Goal: Transaction & Acquisition: Book appointment/travel/reservation

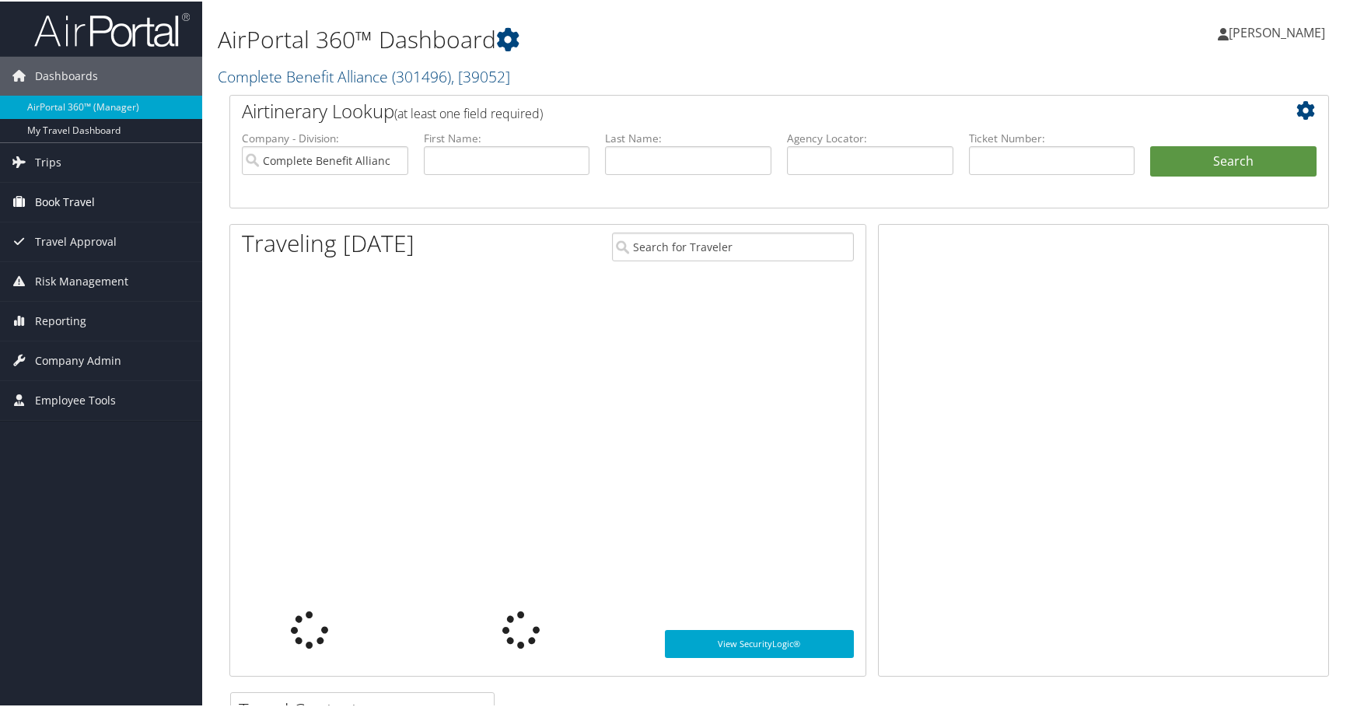
click at [26, 192] on icon at bounding box center [19, 199] width 23 height 23
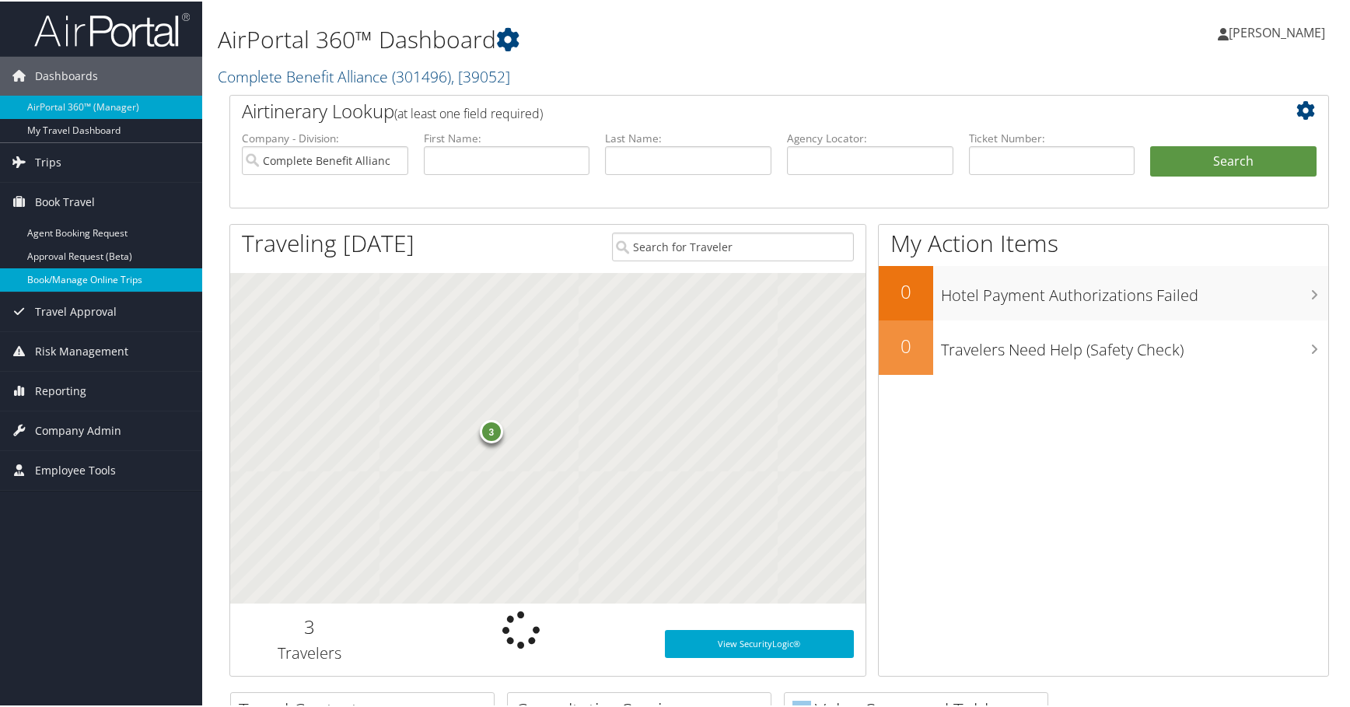
click at [61, 280] on link "Book/Manage Online Trips" at bounding box center [101, 278] width 202 height 23
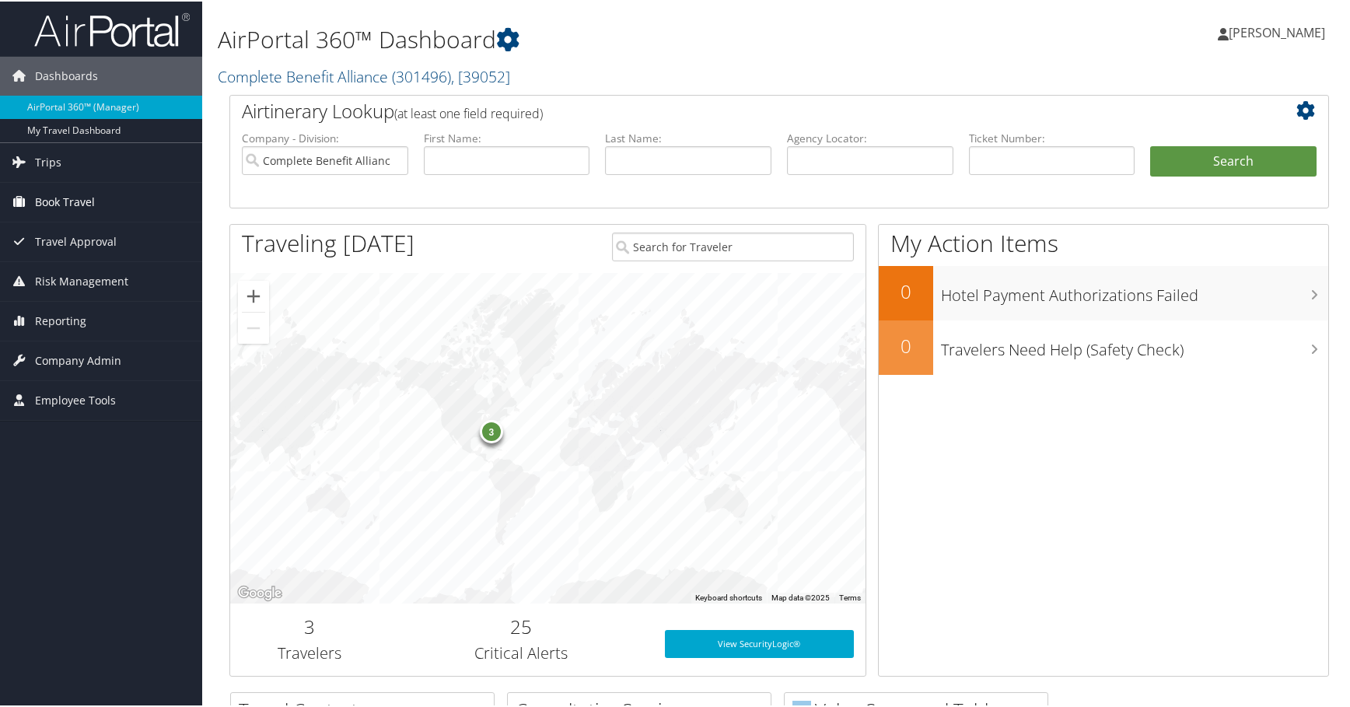
click at [96, 202] on link "Book Travel" at bounding box center [101, 200] width 202 height 39
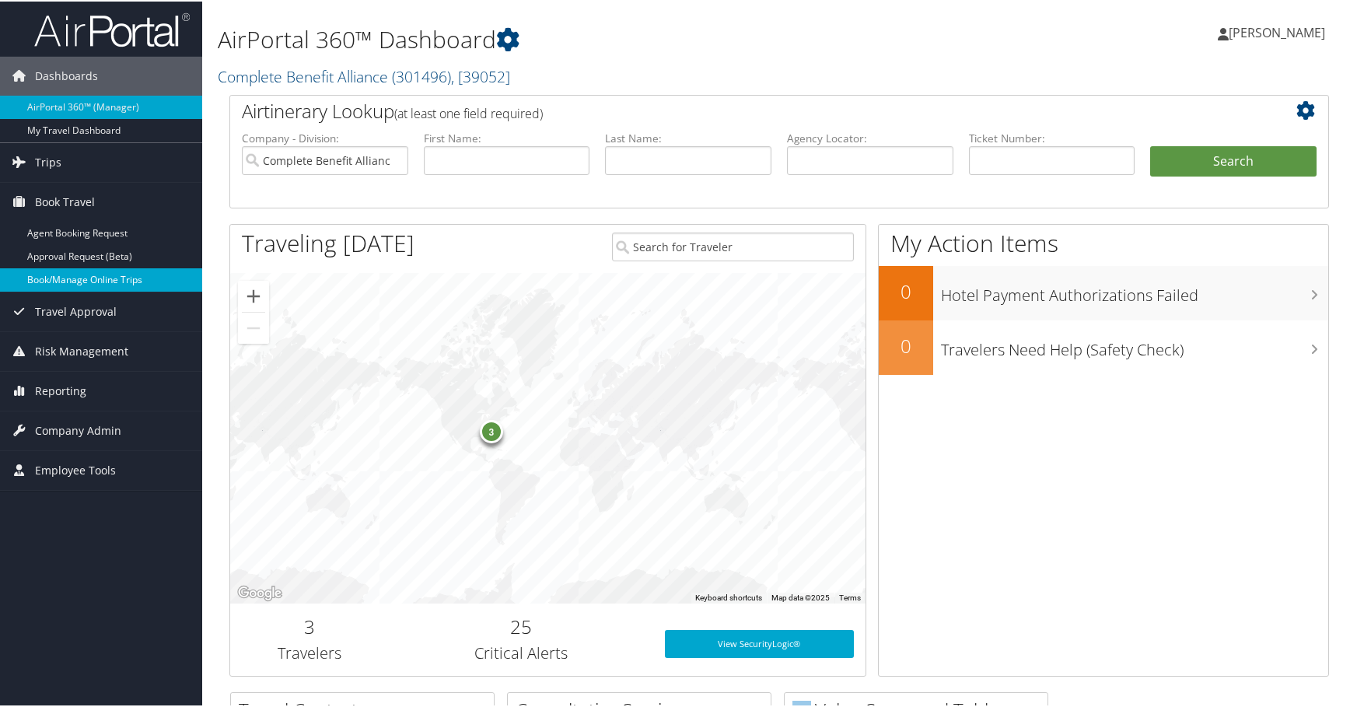
click at [101, 283] on link "Book/Manage Online Trips" at bounding box center [101, 278] width 202 height 23
